Goal: Task Accomplishment & Management: Manage account settings

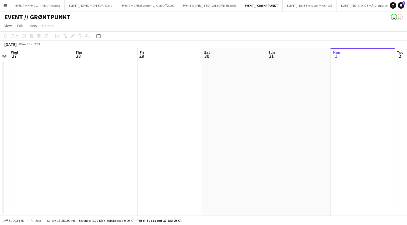
scroll to position [0, 185]
click at [52, 7] on button "EVENT // KPMG // Innflytningsfest Close" at bounding box center [38, 5] width 54 height 11
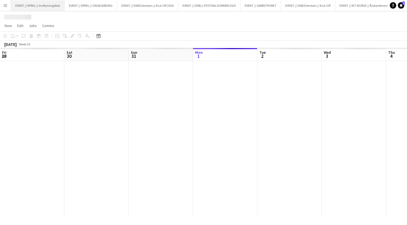
scroll to position [0, 129]
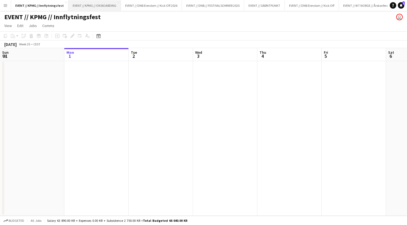
click at [91, 4] on button "EVENT // KPMG // ON BOARDING Close" at bounding box center [94, 5] width 53 height 11
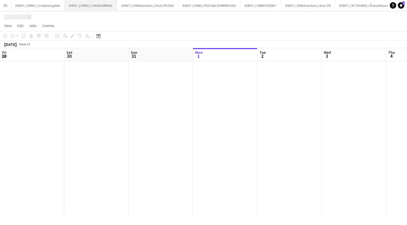
scroll to position [0, 129]
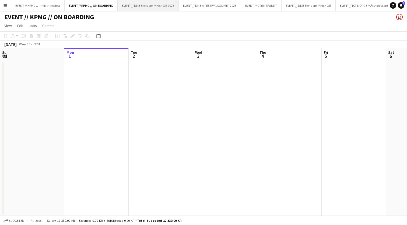
click at [144, 5] on button "EVENT // DNB Eiendom // Kick Off 2026 Close" at bounding box center [148, 5] width 61 height 11
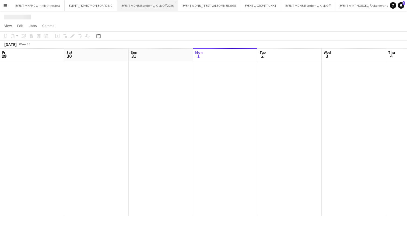
scroll to position [0, 129]
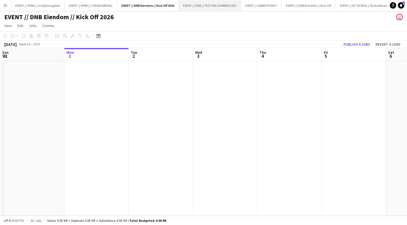
click at [210, 6] on button "EVENT // DNB // FESTIVALSOMMER 2025 Close" at bounding box center [210, 5] width 62 height 11
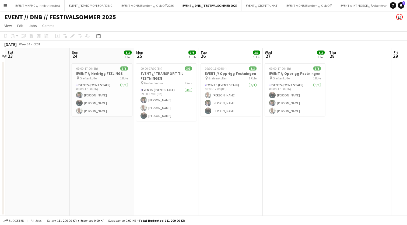
scroll to position [0, 188]
click at [167, 72] on h3 "EVENT // TRANSPORT TIL FESTNINGEN" at bounding box center [166, 76] width 60 height 10
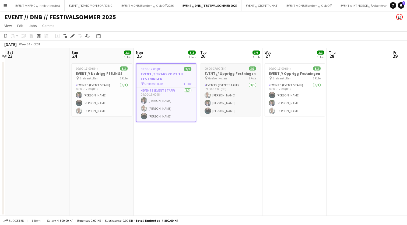
click at [231, 73] on h3 "EVENT // Opprigg Festningen" at bounding box center [231, 73] width 60 height 5
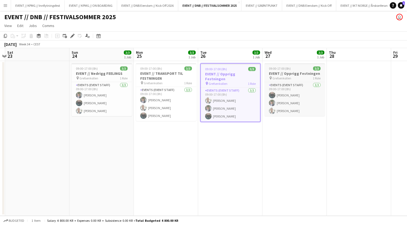
click at [298, 80] on app-job-card "09:00-17:00 (8h) 3/3 EVENT // Opprigg Festningen pin Grefsenkollen 1 Role Event…" at bounding box center [295, 89] width 60 height 53
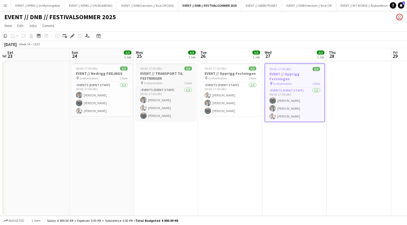
click at [143, 74] on h3 "EVENT // TRANSPORT TIL FESTNINGEN" at bounding box center [166, 76] width 60 height 10
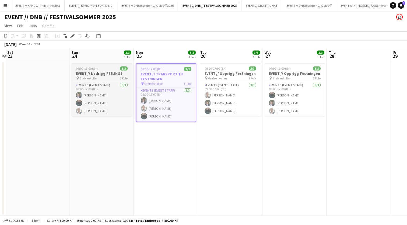
click at [82, 71] on h3 "EVENT // Nedrigg FEELINGS" at bounding box center [102, 73] width 60 height 5
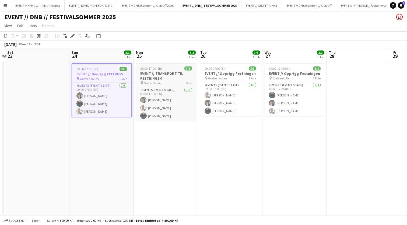
click at [149, 69] on span "09:00-17:00 (8h)" at bounding box center [151, 68] width 22 height 4
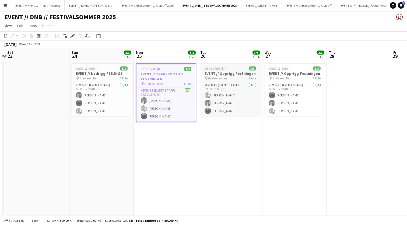
click at [225, 75] on h3 "EVENT // Opprigg Festningen" at bounding box center [231, 73] width 60 height 5
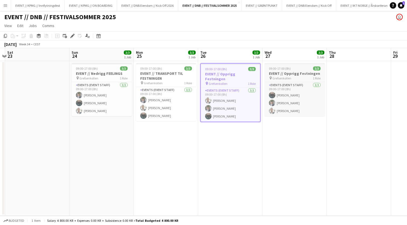
click at [300, 71] on h3 "EVENT // Opprigg Festningen" at bounding box center [295, 73] width 60 height 5
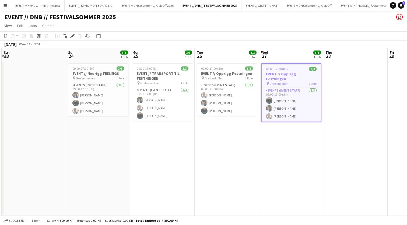
scroll to position [0, 195]
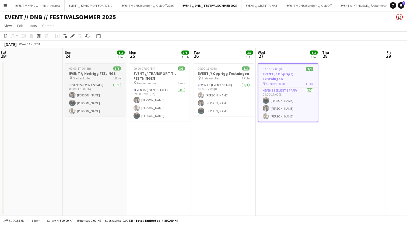
click at [78, 74] on h3 "EVENT // Nedrigg FEELINGS" at bounding box center [95, 73] width 60 height 5
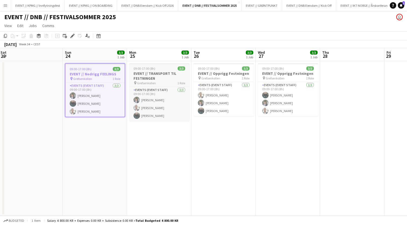
click at [130, 68] on div "09:00-17:00 (8h) 3/3" at bounding box center [159, 68] width 60 height 4
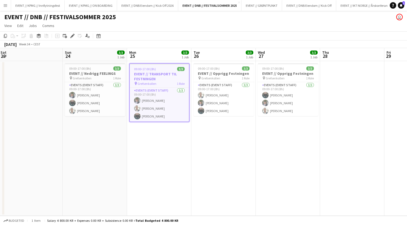
scroll to position [0, 195]
click at [212, 67] on span "09:00-17:00 (8h)" at bounding box center [209, 68] width 22 height 4
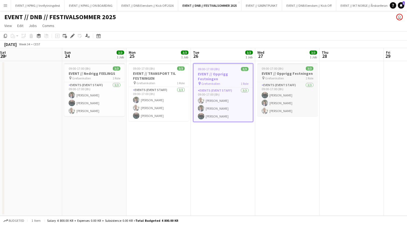
click at [293, 67] on div "09:00-17:00 (8h) 3/3" at bounding box center [288, 68] width 60 height 4
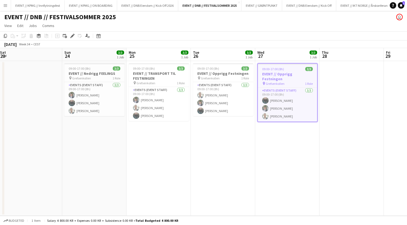
click at [102, 62] on app-date-cell "09:00-17:00 (8h) 3/3 EVENT // Nedrigg FEELINGS pin Grefsenkollen 1 Role Events …" at bounding box center [94, 138] width 64 height 154
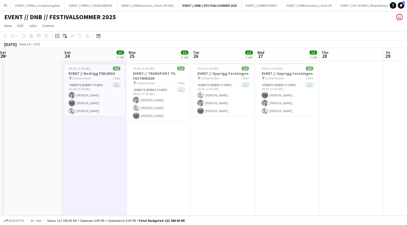
click at [231, 121] on app-date-cell "09:00-17:00 (8h) 3/3 EVENT // Opprigg Festningen pin Grefsenkollen 1 Role Event…" at bounding box center [223, 138] width 64 height 154
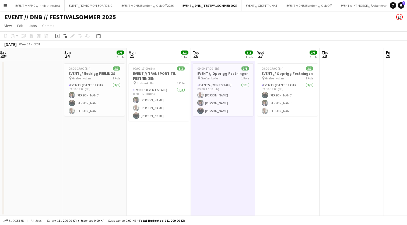
click at [295, 118] on app-date-cell "09:00-17:00 (8h) 3/3 EVENT // Opprigg Festningen pin Grefsenkollen 1 Role Event…" at bounding box center [287, 138] width 64 height 154
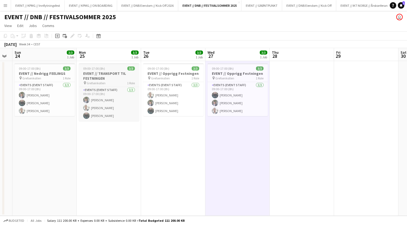
scroll to position [0, 155]
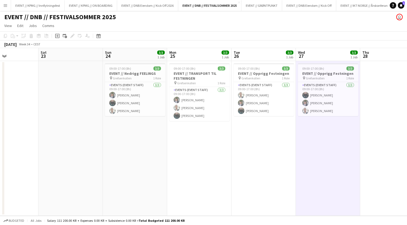
click at [228, 143] on app-date-cell "09:00-17:00 (8h) 3/3 EVENT // TRANSPORT TIL FESTNINGEN pin Grefsenkollen 1 Role…" at bounding box center [199, 138] width 64 height 154
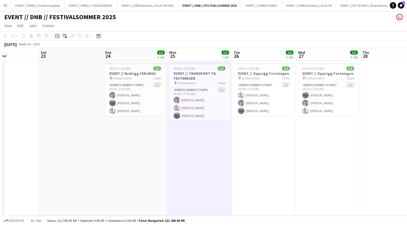
click at [283, 133] on app-date-cell "09:00-17:00 (8h) 3/3 EVENT // Opprigg Festningen pin Grefsenkollen 1 Role Event…" at bounding box center [264, 138] width 64 height 154
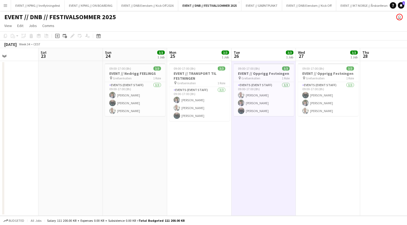
click at [323, 129] on app-date-cell "09:00-17:00 (8h) 3/3 EVENT // Opprigg Festningen pin Grefsenkollen 1 Role Event…" at bounding box center [328, 138] width 64 height 154
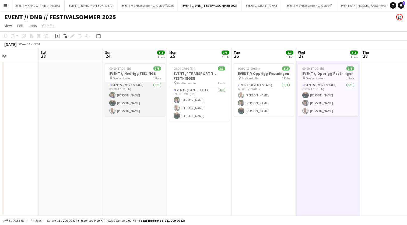
click at [133, 96] on app-card-role "Events (Event Staff) 3/3 09:00-17:00 (8h) Ulrik Syversen Kasper André Melås Eli…" at bounding box center [135, 99] width 60 height 34
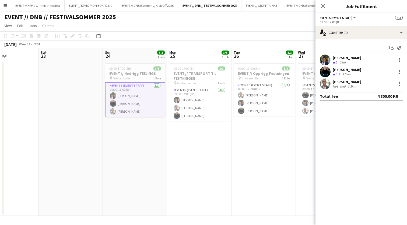
click at [137, 139] on app-date-cell "09:00-17:00 (8h) 3/3 EVENT // Nedrigg FEELINGS pin Grefsenkollen 1 Role Events …" at bounding box center [135, 138] width 64 height 154
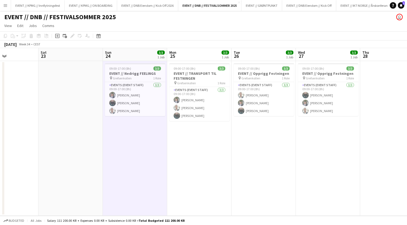
click at [203, 139] on app-date-cell "09:00-17:00 (8h) 3/3 EVENT // TRANSPORT TIL FESTNINGEN pin Grefsenkollen 1 Role…" at bounding box center [199, 138] width 64 height 154
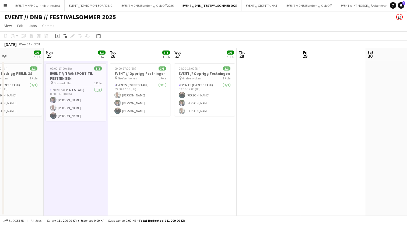
scroll to position [0, 174]
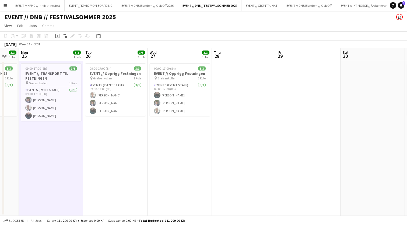
click at [233, 68] on app-date-cell at bounding box center [244, 138] width 64 height 154
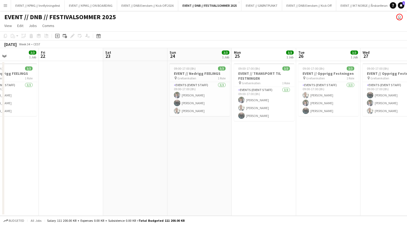
scroll to position [0, 155]
click at [192, 99] on app-card-role "Events (Event Staff) 3/3 09:00-17:00 (8h) Ulrik Syversen Kasper André Melås Eli…" at bounding box center [199, 99] width 60 height 34
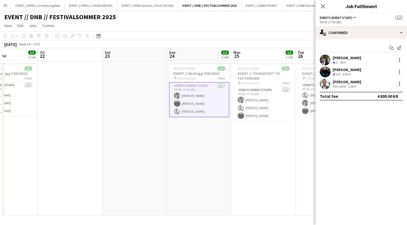
click at [260, 142] on app-date-cell "09:00-17:00 (8h) 3/3 EVENT // TRANSPORT TIL FESTNINGEN pin Grefsenkollen 1 Role…" at bounding box center [264, 138] width 64 height 154
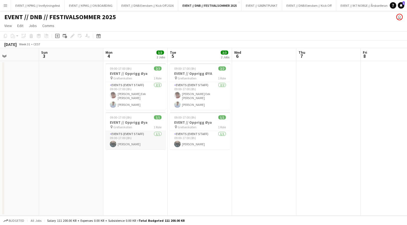
scroll to position [0, 151]
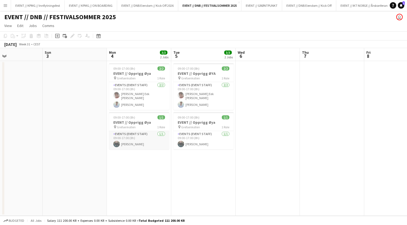
click at [144, 139] on app-card-role "Events (Event Staff) 1/1 09:00-17:00 (8h) Kasper André Melås" at bounding box center [139, 140] width 60 height 18
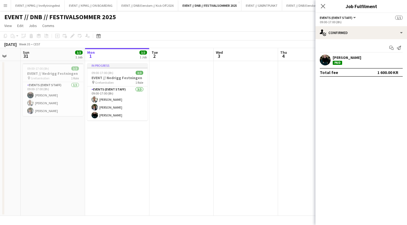
scroll to position [0, 172]
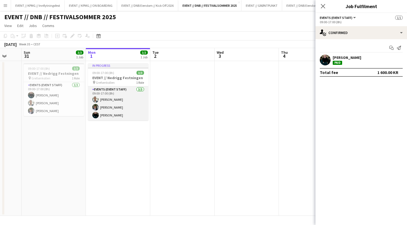
click at [129, 103] on app-card-role "Events (Event Staff) 3/3 09:00-17:00 (8h) Elie Kayitana Ulrik Syversen Kasper A…" at bounding box center [118, 103] width 60 height 34
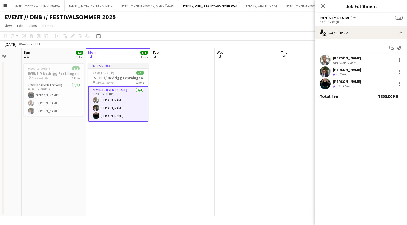
click at [352, 81] on div "[PERSON_NAME]" at bounding box center [347, 81] width 29 height 5
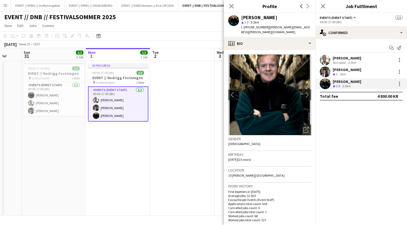
scroll to position [0, 0]
click at [194, 86] on app-date-cell at bounding box center [182, 138] width 64 height 154
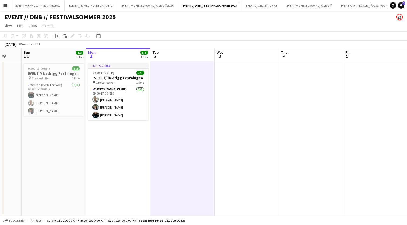
click at [171, 69] on app-date-cell at bounding box center [182, 138] width 64 height 154
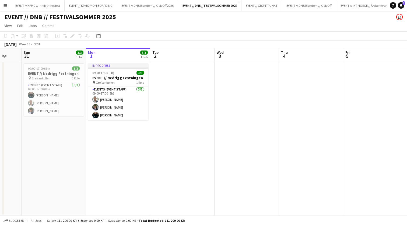
click at [171, 69] on app-date-cell at bounding box center [182, 138] width 64 height 154
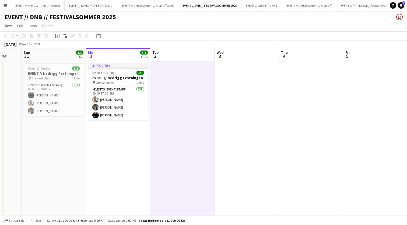
click at [188, 68] on app-date-cell at bounding box center [182, 138] width 64 height 154
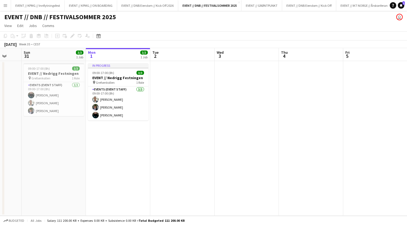
click at [233, 72] on app-date-cell at bounding box center [247, 138] width 64 height 154
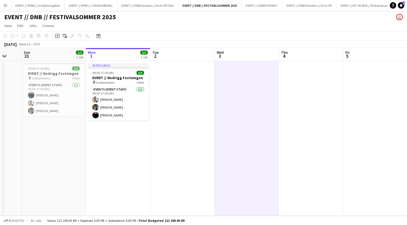
click at [166, 74] on app-date-cell at bounding box center [182, 138] width 64 height 154
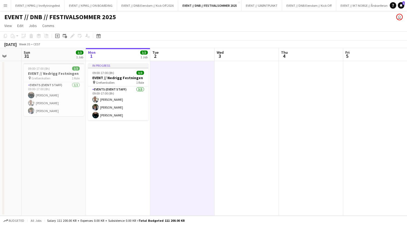
click at [172, 89] on app-date-cell at bounding box center [182, 138] width 64 height 154
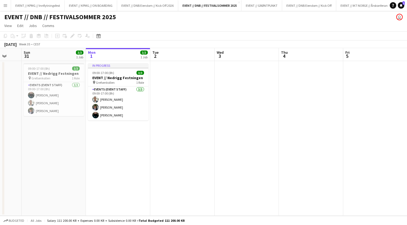
click at [172, 89] on app-date-cell at bounding box center [182, 138] width 64 height 154
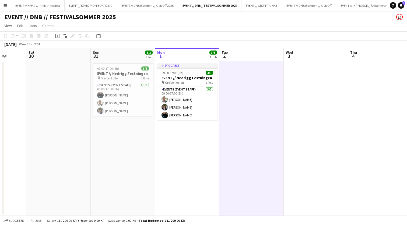
click at [82, 83] on app-date-cell at bounding box center [58, 138] width 64 height 154
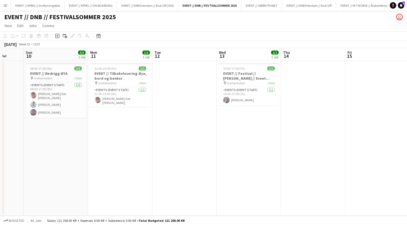
scroll to position [0, 144]
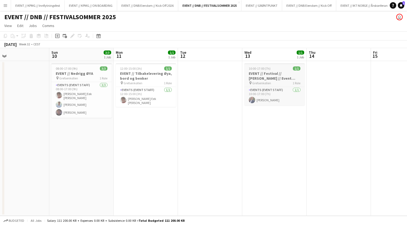
click at [260, 76] on h3 "EVENT // Festival // Theodor Prosjektlønn // Event Manager" at bounding box center [275, 76] width 60 height 10
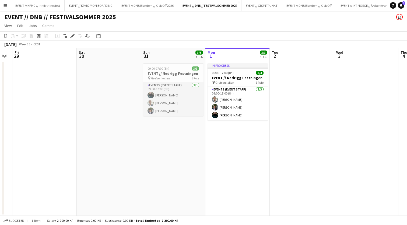
scroll to position [0, 131]
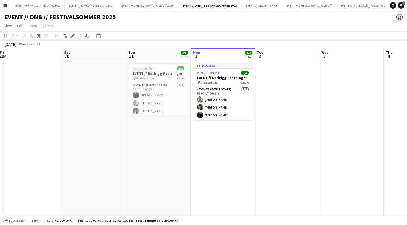
click at [261, 70] on app-date-cell at bounding box center [287, 138] width 64 height 154
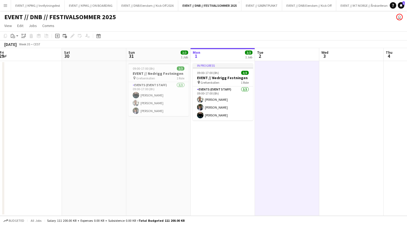
click at [212, 144] on app-date-cell "In progress 09:00-17:00 (8h) 3/3 EVENT // Nedrigg Festningen pin Grefsenkollen …" at bounding box center [223, 138] width 64 height 154
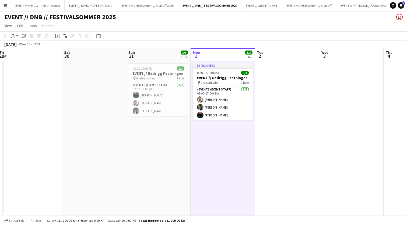
click at [288, 80] on app-date-cell at bounding box center [287, 138] width 64 height 154
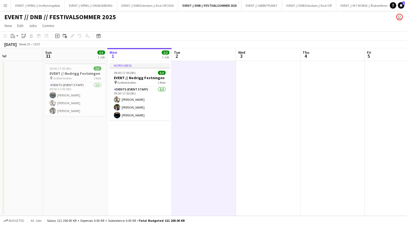
scroll to position [0, 217]
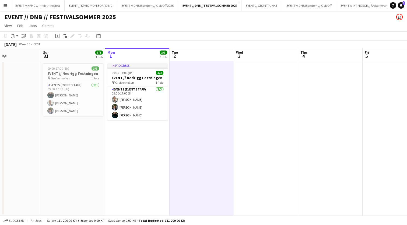
click at [141, 144] on app-date-cell "In progress 09:00-17:00 (8h) 3/3 EVENT // Nedrigg Festningen pin Grefsenkollen …" at bounding box center [137, 138] width 64 height 154
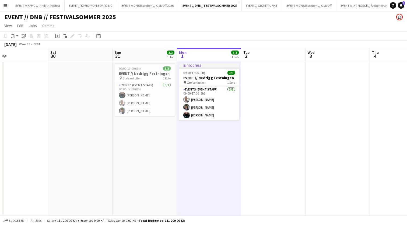
scroll to position [0, 142]
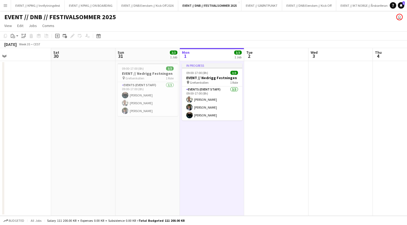
click at [112, 142] on app-date-cell at bounding box center [83, 138] width 64 height 154
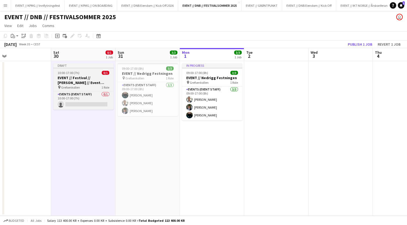
click at [86, 85] on div "pin Grefsenkollen 1 Role" at bounding box center [83, 87] width 60 height 4
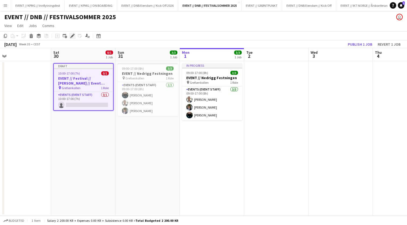
click at [72, 34] on icon "Edit" at bounding box center [72, 36] width 4 height 4
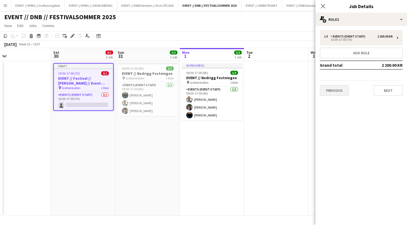
click at [337, 91] on button "Previous" at bounding box center [334, 90] width 29 height 11
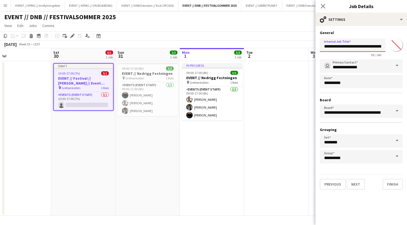
click at [361, 46] on input "**********" at bounding box center [353, 44] width 66 height 13
drag, startPoint x: 360, startPoint y: 46, endPoint x: 375, endPoint y: 48, distance: 15.2
click at [375, 48] on input "**********" at bounding box center [353, 44] width 66 height 13
type input "**********"
click at [307, 89] on app-date-cell at bounding box center [276, 138] width 64 height 154
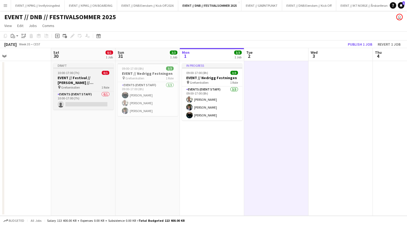
click at [90, 82] on h3 "EVENT // Festival // Kasper Melås // Prosjektlønn // Event Manager" at bounding box center [83, 80] width 60 height 10
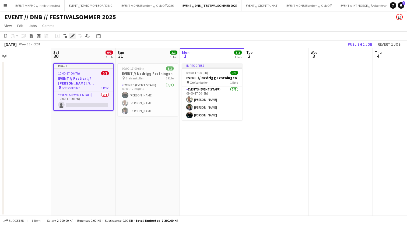
click at [74, 38] on div "Edit" at bounding box center [72, 36] width 6 height 6
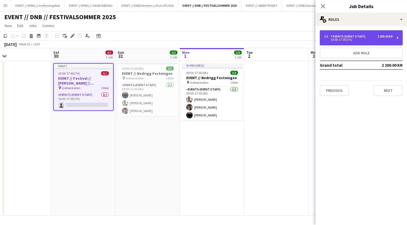
click at [375, 39] on div "10:00-17:00 (7h)" at bounding box center [358, 39] width 69 height 3
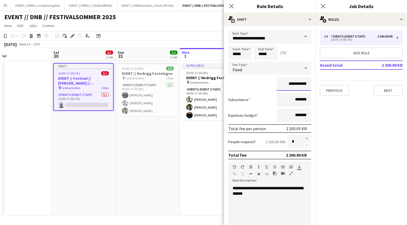
drag, startPoint x: 284, startPoint y: 81, endPoint x: 309, endPoint y: 83, distance: 25.1
click at [309, 83] on input "**********" at bounding box center [294, 83] width 34 height 13
type input "********"
click at [250, 92] on form "**********" at bounding box center [270, 184] width 92 height 309
drag, startPoint x: 286, startPoint y: 196, endPoint x: 227, endPoint y: 193, distance: 59.4
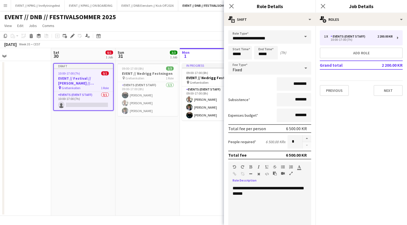
click at [227, 193] on form "**********" at bounding box center [270, 184] width 92 height 309
click at [267, 198] on div "**********" at bounding box center [270, 217] width 83 height 65
drag, startPoint x: 307, startPoint y: 191, endPoint x: 291, endPoint y: 189, distance: 15.4
click at [291, 189] on div "**********" at bounding box center [270, 217] width 83 height 65
click at [89, 101] on app-card-role "Events (Event Staff) 0/1 10:00-17:00 (7h) single-neutral-actions" at bounding box center [83, 101] width 59 height 18
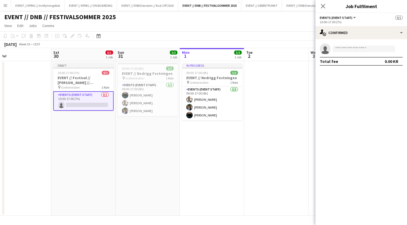
click at [335, 39] on div "single-neutral-actions Total fee 0.00 KR" at bounding box center [362, 54] width 92 height 31
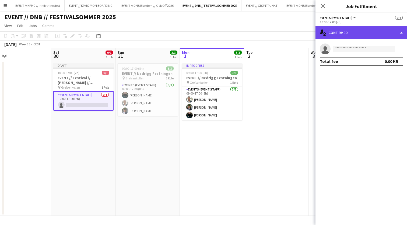
click at [340, 36] on div "single-neutral-actions-check-2 Confirmed" at bounding box center [362, 32] width 92 height 13
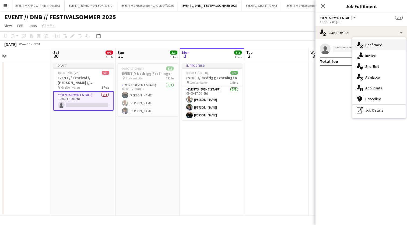
click at [390, 50] on div "single-neutral-actions-check-2 Confirmed" at bounding box center [379, 44] width 53 height 11
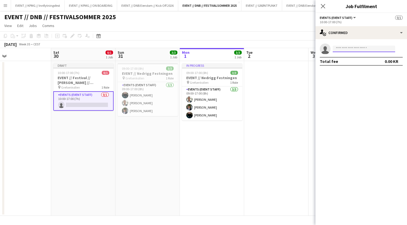
click at [377, 49] on input at bounding box center [364, 49] width 63 height 6
type input "******"
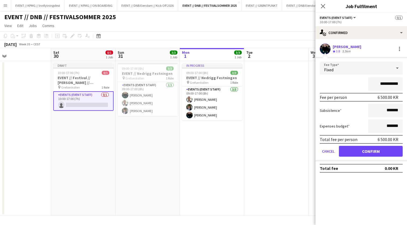
click at [377, 151] on button "Confirm" at bounding box center [371, 151] width 64 height 11
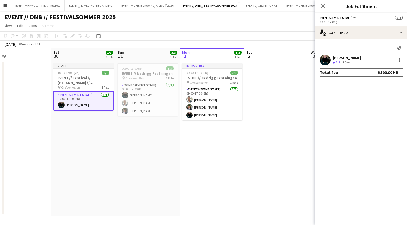
click at [280, 103] on app-date-cell at bounding box center [276, 138] width 64 height 154
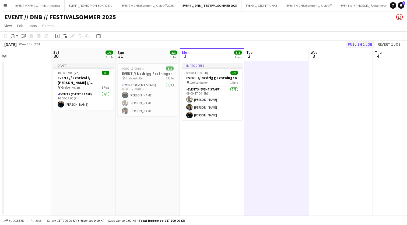
click at [364, 46] on button "Publish 1 job" at bounding box center [360, 44] width 29 height 7
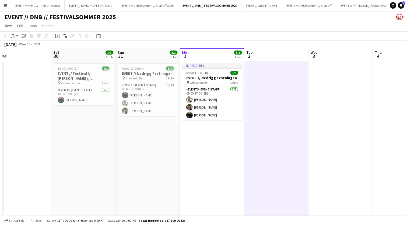
click at [44, 74] on app-date-cell at bounding box center [19, 138] width 64 height 154
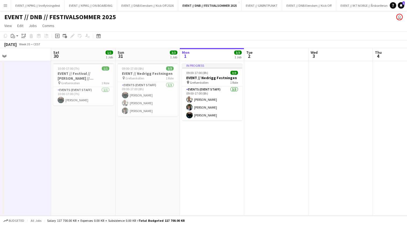
click at [265, 118] on app-date-cell at bounding box center [276, 138] width 64 height 154
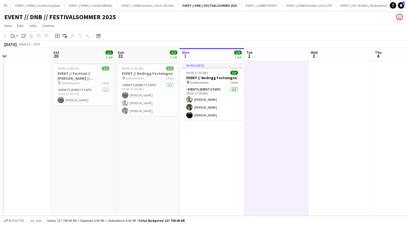
click at [44, 122] on app-date-cell at bounding box center [19, 138] width 64 height 154
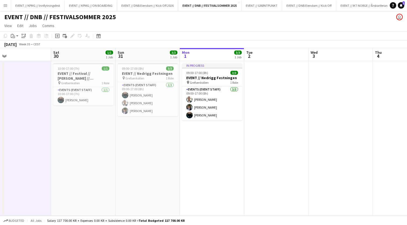
click at [74, 129] on app-date-cell "10:00-17:00 (7h) 1/1 EVENT // Festival // Kasper Melås // Prosjektlønn // Event…" at bounding box center [83, 138] width 64 height 154
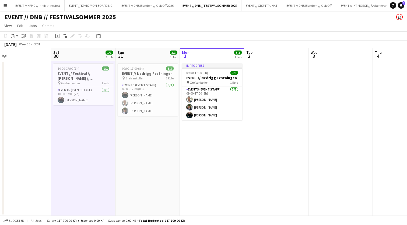
click at [140, 130] on app-date-cell "09:00-17:00 (8h) 3/3 EVENT // Nedrigg Festningen pin Grefsenkollen 1 Role Event…" at bounding box center [148, 138] width 64 height 154
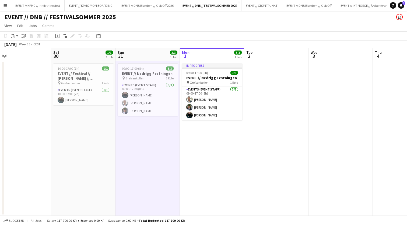
click at [204, 134] on app-date-cell "In progress 09:00-17:00 (8h) 3/3 EVENT // Nedrigg Festningen pin Grefsenkollen …" at bounding box center [212, 138] width 64 height 154
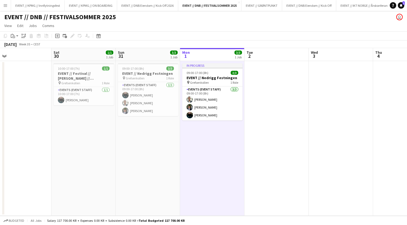
scroll to position [0, 137]
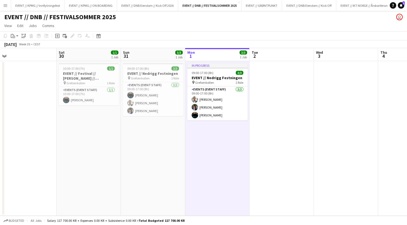
click at [268, 11] on div "EVENT // DNB // FESTIVALSOMMER 2025 user" at bounding box center [203, 16] width 407 height 10
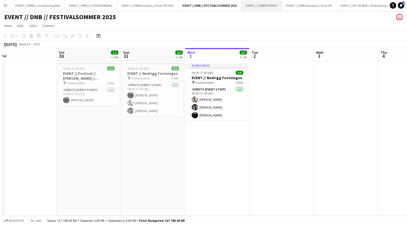
click at [267, 9] on button "EVENT // GRØNTPUNKT Close" at bounding box center [262, 5] width 41 height 11
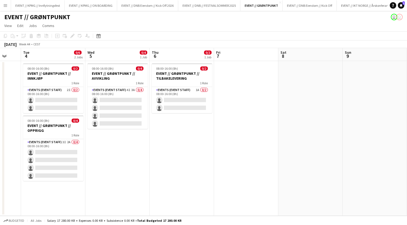
scroll to position [0, 239]
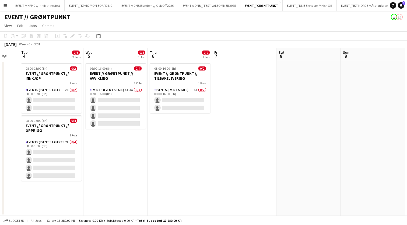
click at [234, 89] on app-date-cell at bounding box center [244, 138] width 64 height 154
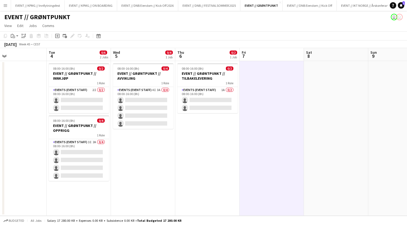
scroll to position [0, 201]
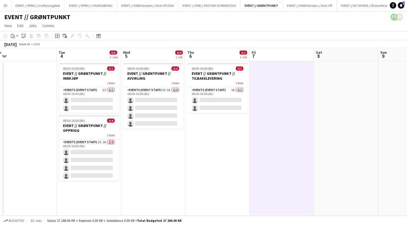
click at [333, 79] on app-date-cell at bounding box center [346, 138] width 64 height 154
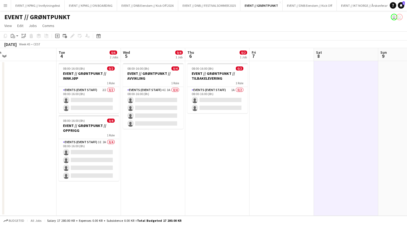
click at [270, 81] on app-date-cell at bounding box center [282, 138] width 64 height 154
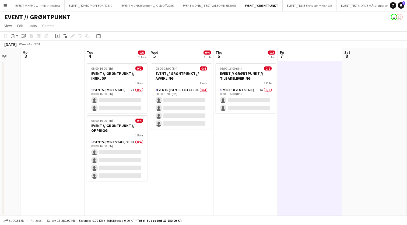
scroll to position [0, 172]
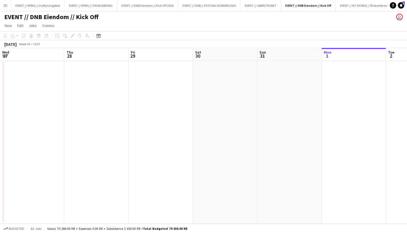
scroll to position [0, 129]
click at [255, 6] on button "EVENT // GRØNTPUNKT Close" at bounding box center [261, 5] width 41 height 11
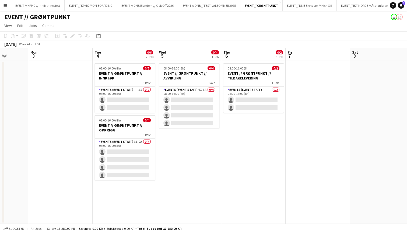
scroll to position [0, 165]
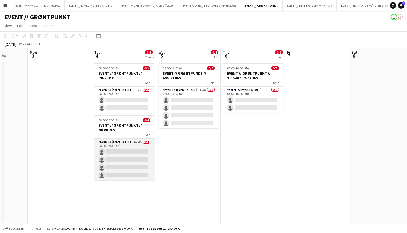
click at [131, 171] on app-card-role "Events (Event Staff) 3I 2A 0/4 08:00-16:00 (8h) single-neutral-actions single-n…" at bounding box center [124, 160] width 60 height 42
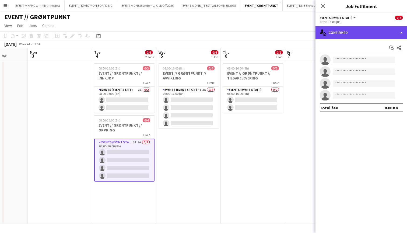
click at [363, 30] on div "single-neutral-actions-check-2 Confirmed" at bounding box center [362, 32] width 92 height 13
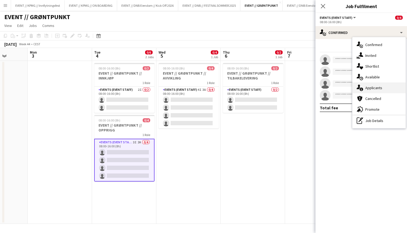
click at [383, 87] on div "single-neutral-actions-information Applicants" at bounding box center [379, 87] width 53 height 11
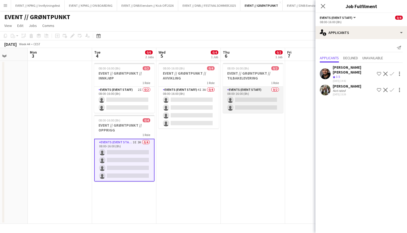
click at [227, 99] on app-card-role "Events (Event Staff) 0/2 08:00-16:00 (8h) single-neutral-actions single-neutral…" at bounding box center [253, 100] width 60 height 26
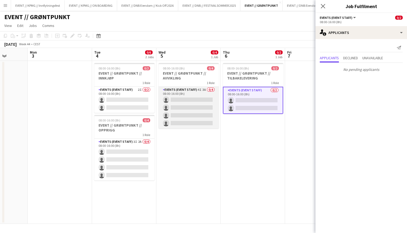
click at [211, 100] on app-card-role "Events (Event Staff) 4I 3A 0/4 08:00-16:00 (8h) single-neutral-actions single-n…" at bounding box center [189, 108] width 60 height 42
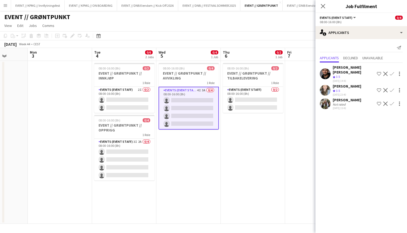
click at [349, 98] on div "[PERSON_NAME]" at bounding box center [347, 100] width 29 height 5
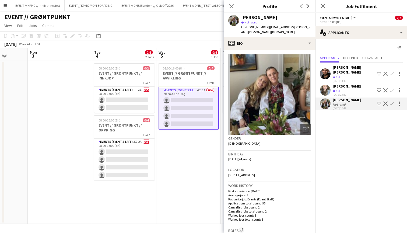
click at [351, 84] on div "[PERSON_NAME]" at bounding box center [347, 86] width 29 height 5
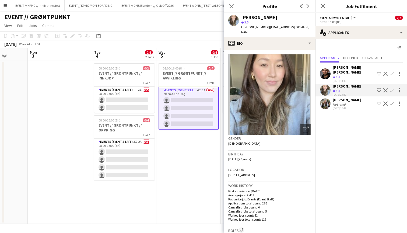
click at [353, 75] on div "Crew rating 3.5" at bounding box center [354, 77] width 42 height 5
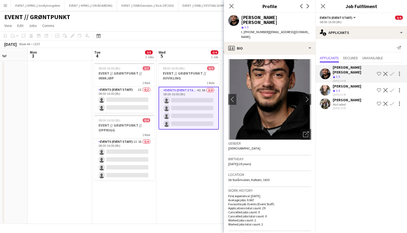
click at [347, 98] on div "[PERSON_NAME]" at bounding box center [347, 100] width 29 height 5
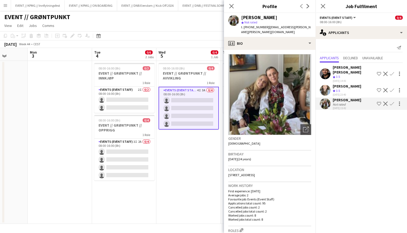
click at [196, 154] on app-date-cell "08:00-16:00 (8h) 0/4 EVENT // GRØNTPUNKT // AVVIKLING 1 Role Events (Event Staf…" at bounding box center [189, 142] width 64 height 163
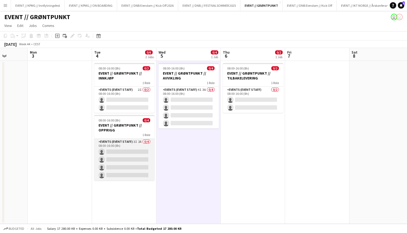
click at [115, 155] on app-card-role "Events (Event Staff) 3I 2A 0/4 08:00-16:00 (8h) single-neutral-actions single-n…" at bounding box center [124, 160] width 60 height 42
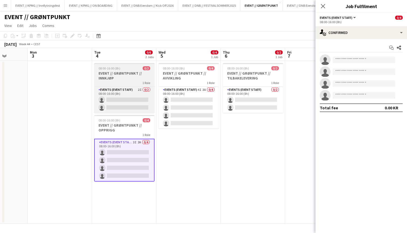
click at [126, 83] on div "1 Role" at bounding box center [124, 83] width 60 height 4
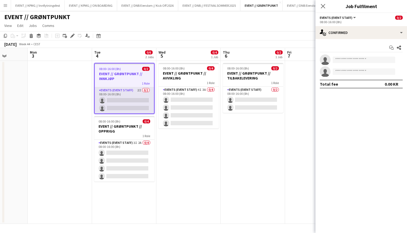
click at [128, 100] on app-card-role "Events (Event Staff) 2I 0/2 08:00-16:00 (8h) single-neutral-actions single-neut…" at bounding box center [124, 100] width 59 height 26
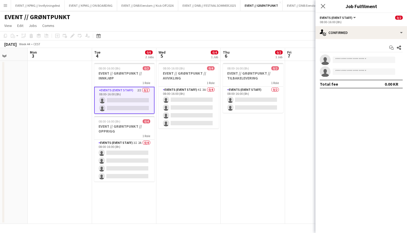
click at [185, 133] on app-date-cell "08:00-16:00 (8h) 0/4 EVENT // GRØNTPUNKT // AVVIKLING 1 Role Events (Event Staf…" at bounding box center [189, 142] width 64 height 163
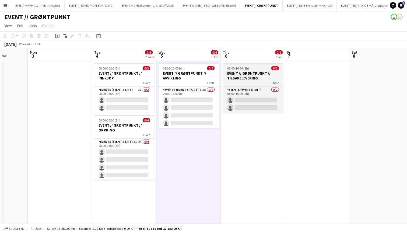
click at [255, 86] on app-job-card "08:00-16:00 (8h) 0/2 EVENT // GRØNTPUNKT // TILBAKELEVERING 1 Role Events (Even…" at bounding box center [253, 88] width 60 height 50
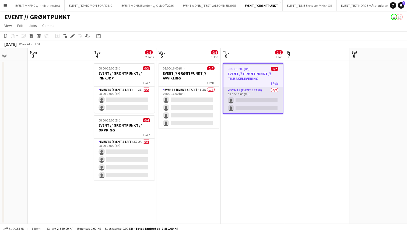
click at [254, 91] on app-card-role "Events (Event Staff) 0/2 08:00-16:00 (8h) single-neutral-actions single-neutral…" at bounding box center [253, 100] width 59 height 26
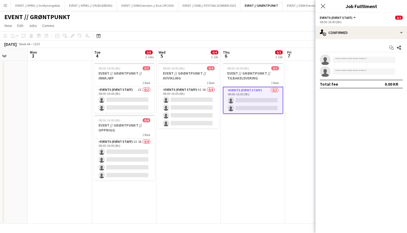
click at [229, 138] on app-date-cell "08:00-16:00 (8h) 0/2 EVENT // GRØNTPUNKT // TILBAKELEVERING 1 Role Events (Even…" at bounding box center [253, 142] width 64 height 163
